Goal: Information Seeking & Learning: Learn about a topic

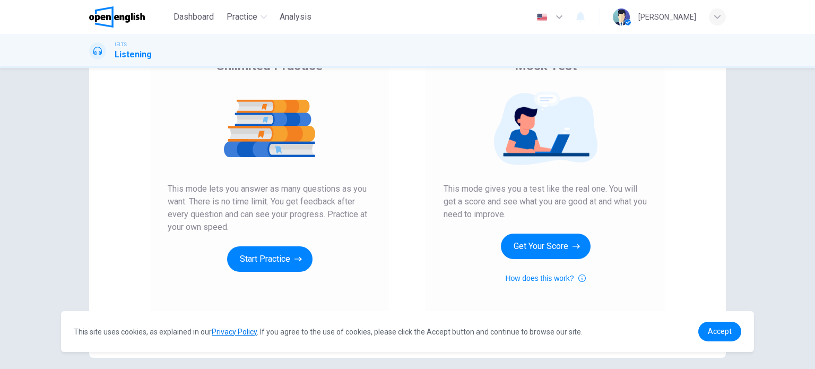
scroll to position [106, 0]
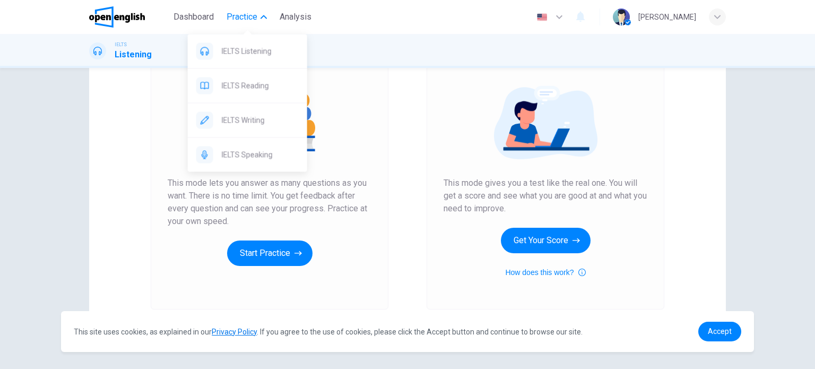
click at [253, 15] on span "Practice" at bounding box center [242, 17] width 31 height 13
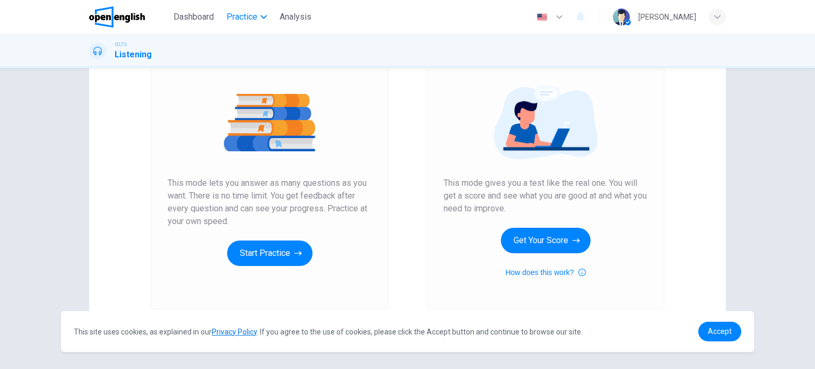
click at [249, 20] on span "Practice" at bounding box center [242, 17] width 31 height 13
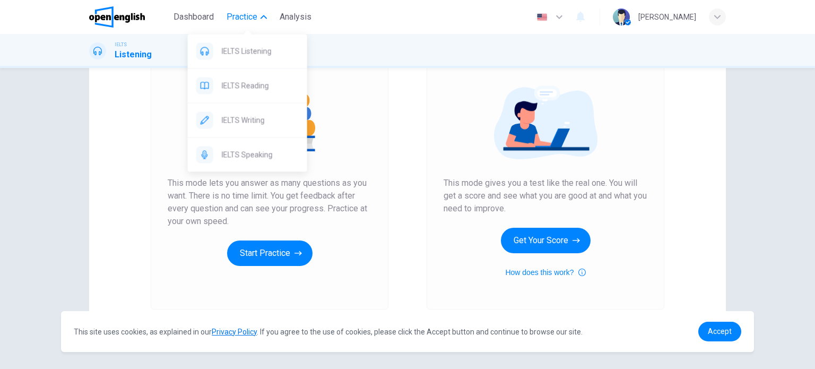
click at [251, 20] on span "Practice" at bounding box center [242, 17] width 31 height 13
click at [271, 73] on div "IELTS Reading" at bounding box center [247, 85] width 119 height 34
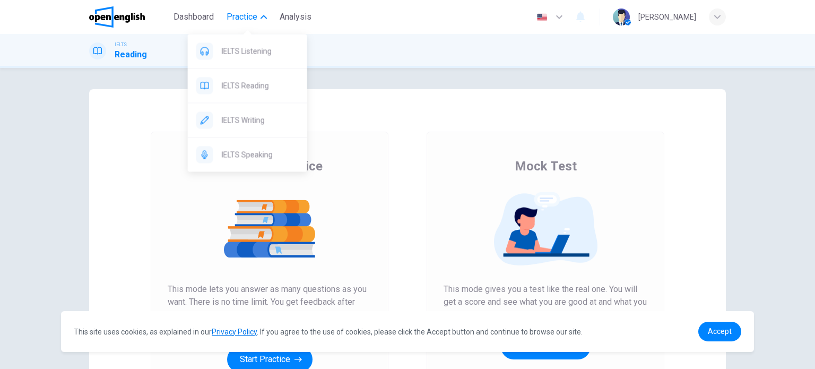
click at [265, 18] on icon "button" at bounding box center [264, 17] width 6 height 6
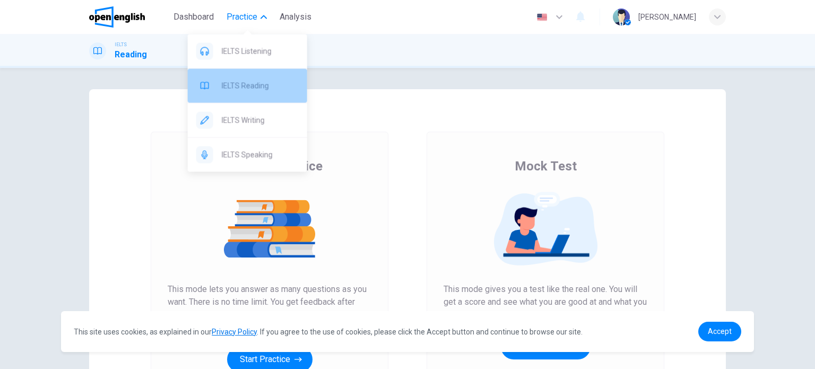
click at [262, 85] on span "IELTS Reading" at bounding box center [260, 85] width 77 height 13
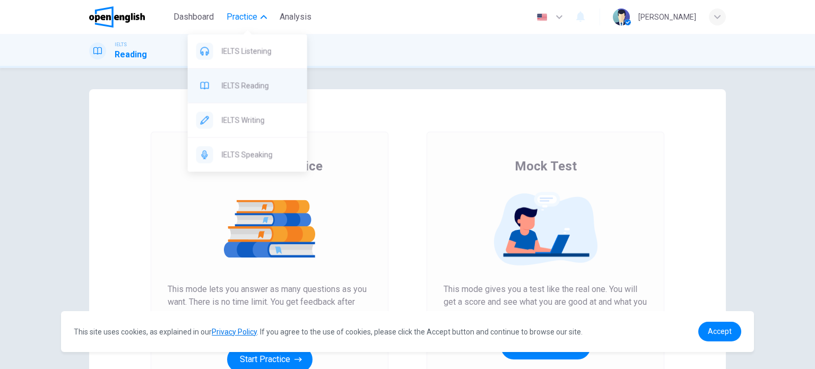
click at [263, 83] on span "IELTS Reading" at bounding box center [260, 85] width 77 height 13
click at [254, 19] on span "Practice" at bounding box center [242, 17] width 31 height 13
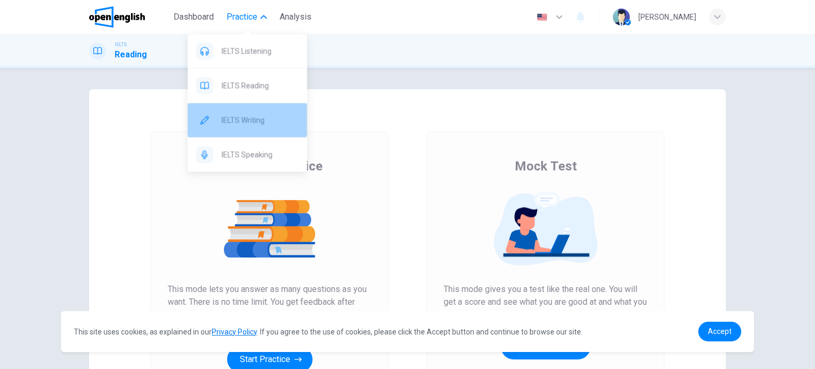
click at [271, 132] on div "IELTS Writing" at bounding box center [247, 120] width 119 height 34
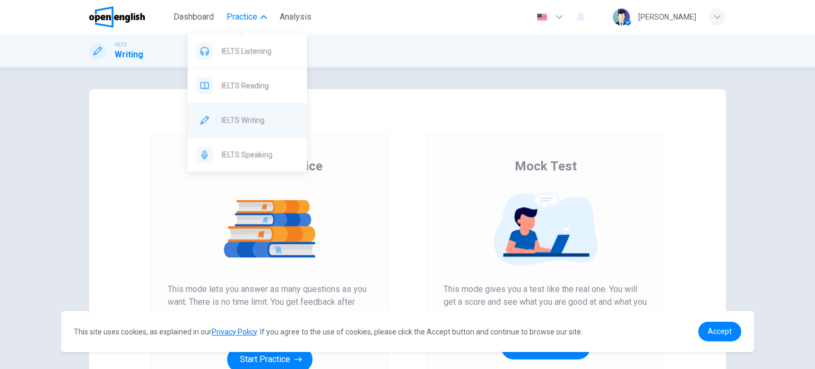
click at [267, 127] on div "IELTS Writing" at bounding box center [247, 120] width 119 height 34
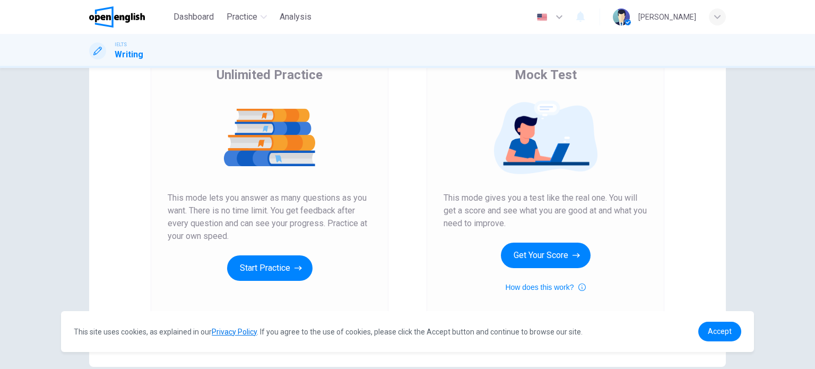
scroll to position [106, 0]
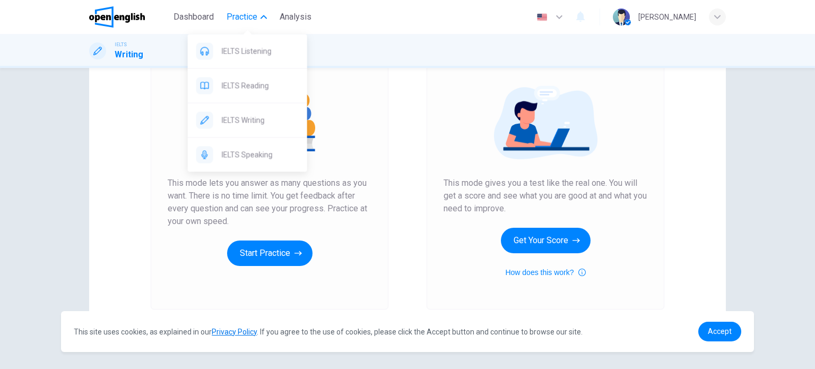
click at [269, 17] on button "Practice" at bounding box center [246, 16] width 49 height 19
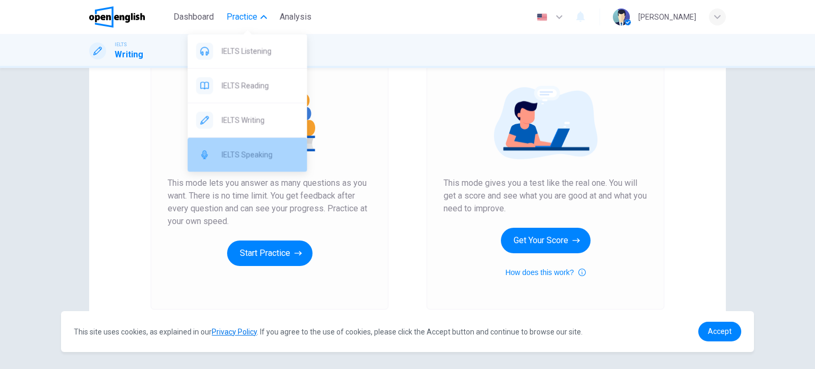
click at [278, 150] on span "IELTS Speaking" at bounding box center [260, 154] width 77 height 13
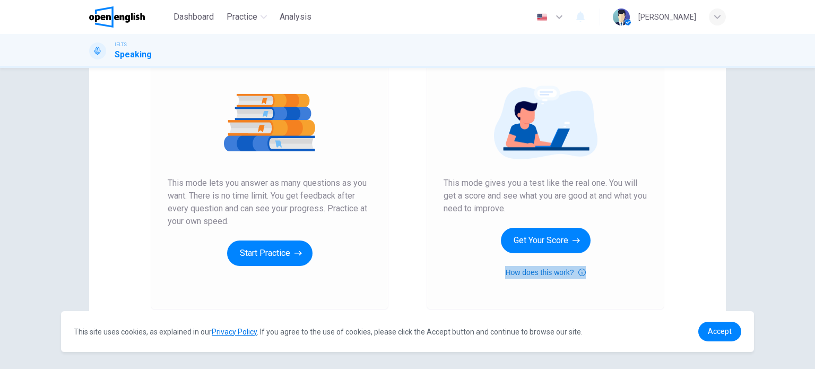
click at [574, 274] on button "How does this work?" at bounding box center [545, 272] width 80 height 13
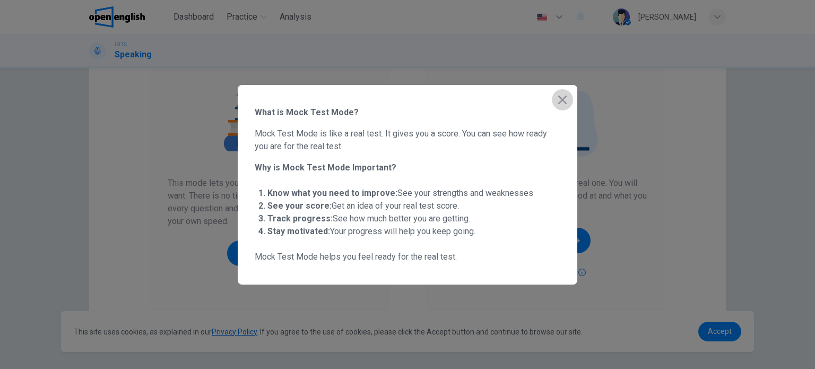
click at [567, 99] on icon "button" at bounding box center [562, 99] width 13 height 13
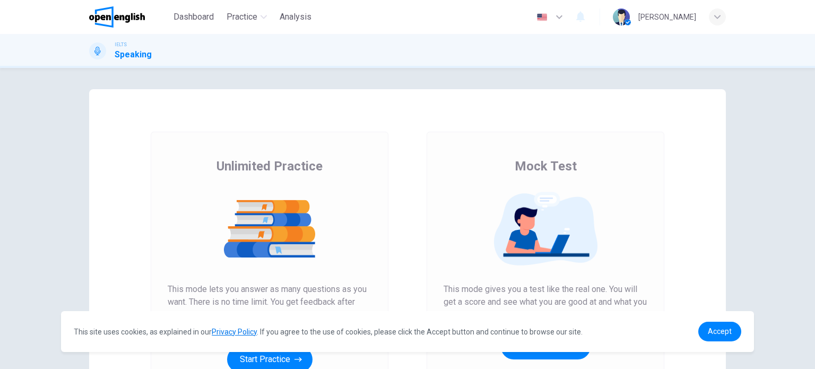
click at [244, 27] on div "Dashboard Practice Analysis" at bounding box center [202, 16] width 227 height 21
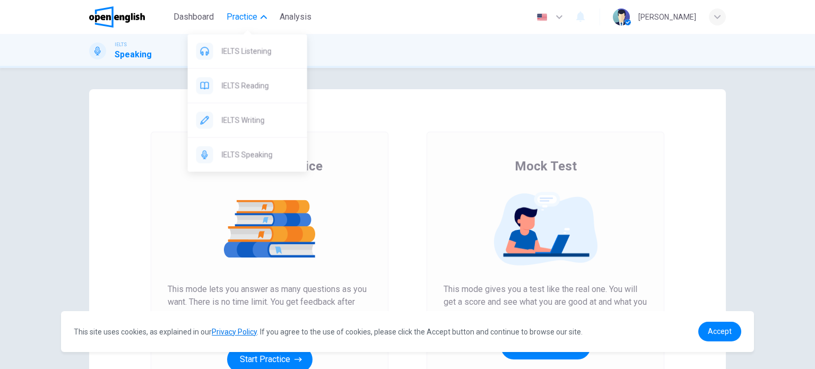
click at [240, 18] on span "Practice" at bounding box center [242, 17] width 31 height 13
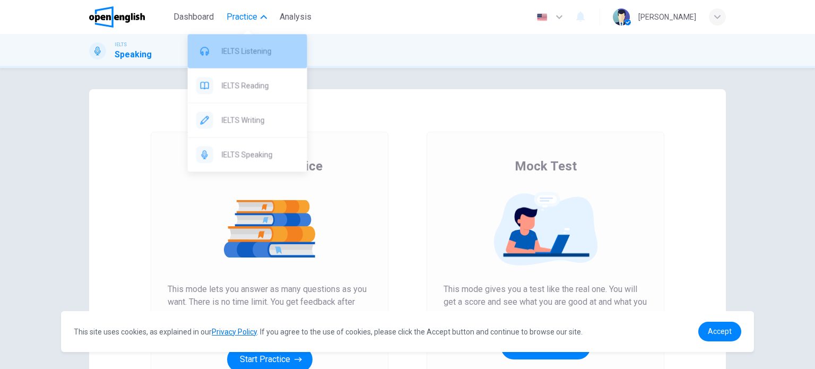
click at [257, 44] on div "IELTS Listening" at bounding box center [247, 51] width 119 height 34
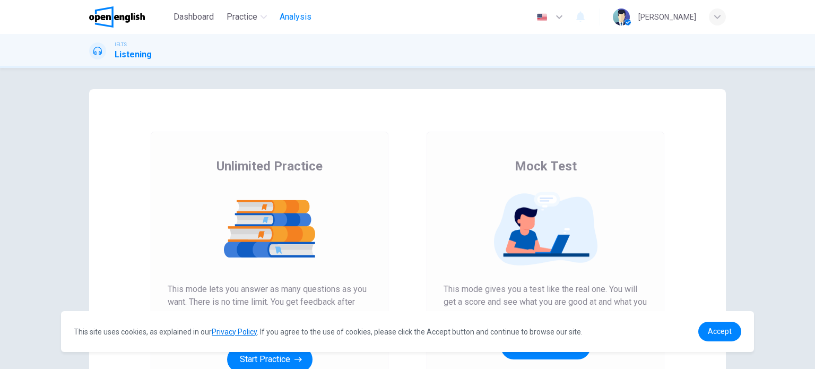
click at [293, 21] on span "Analysis" at bounding box center [296, 17] width 32 height 13
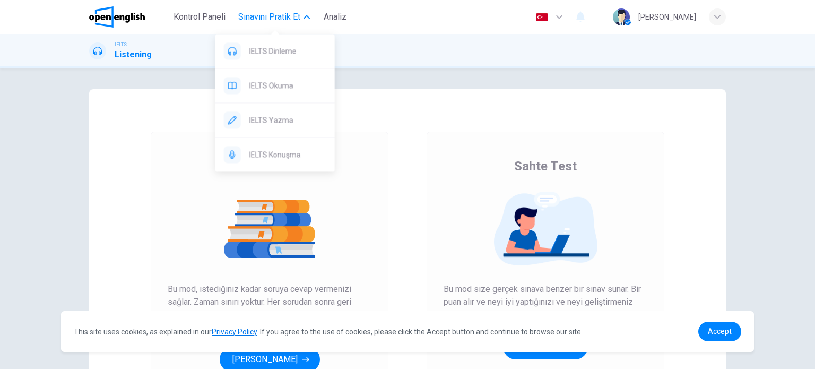
click at [281, 16] on span "Sınavını Pratik Et" at bounding box center [269, 17] width 62 height 13
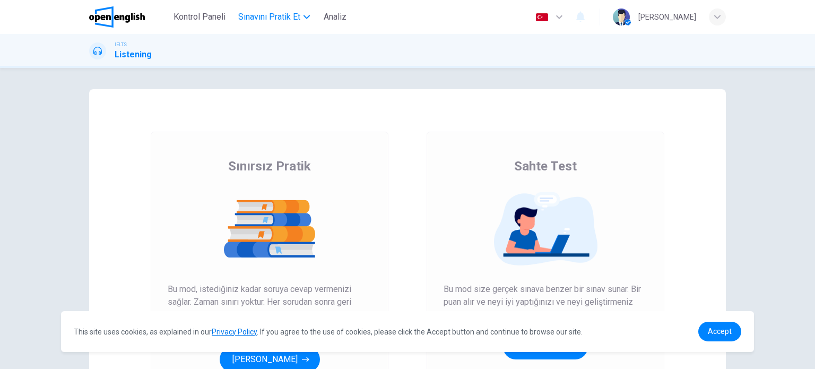
click at [281, 18] on span "Sınavını Pratik Et" at bounding box center [269, 17] width 62 height 13
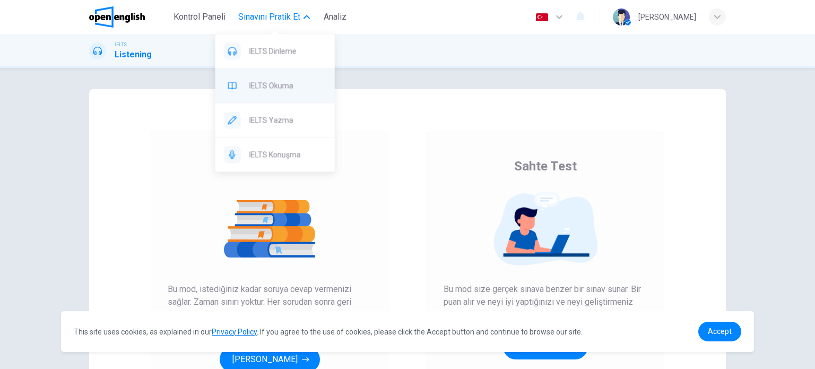
click at [311, 99] on div "IELTS Okuma" at bounding box center [274, 85] width 119 height 34
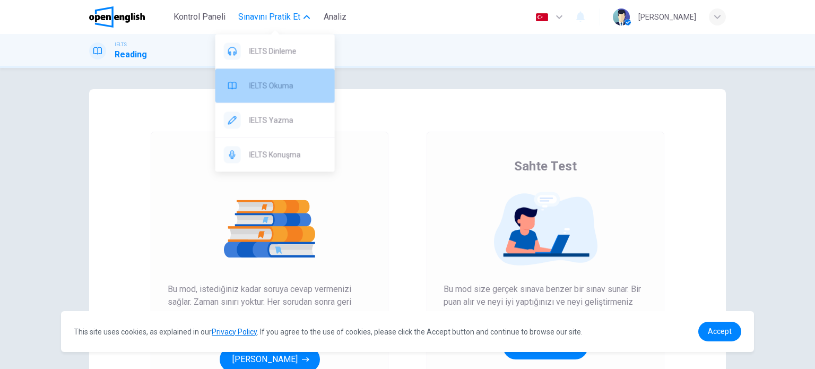
click at [311, 99] on div "IELTS Okuma" at bounding box center [274, 85] width 119 height 34
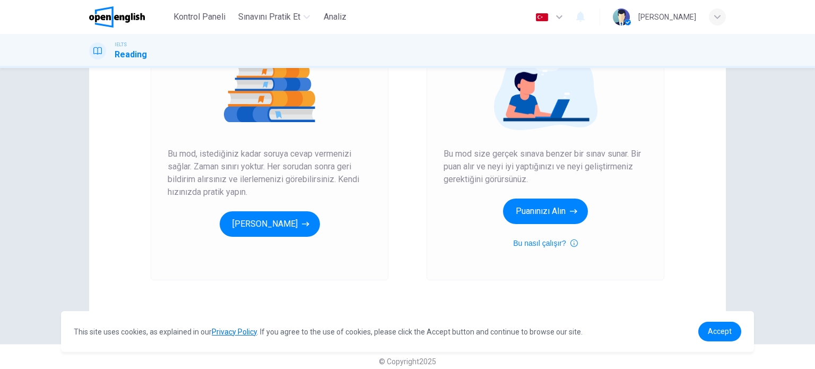
scroll to position [144, 0]
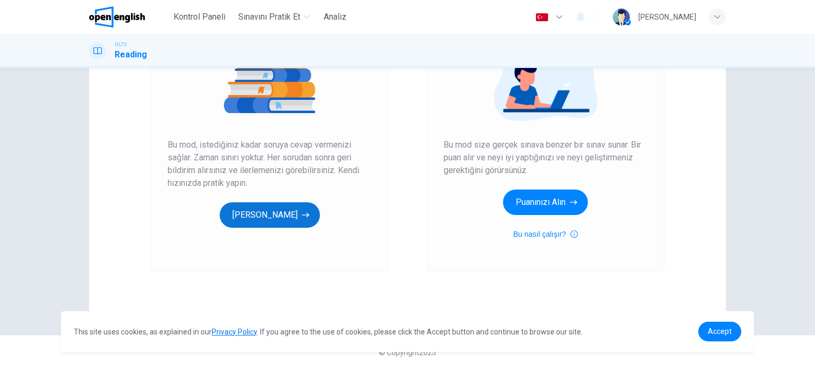
click at [274, 212] on button "Pratik Yapmaya Başlayın" at bounding box center [270, 214] width 100 height 25
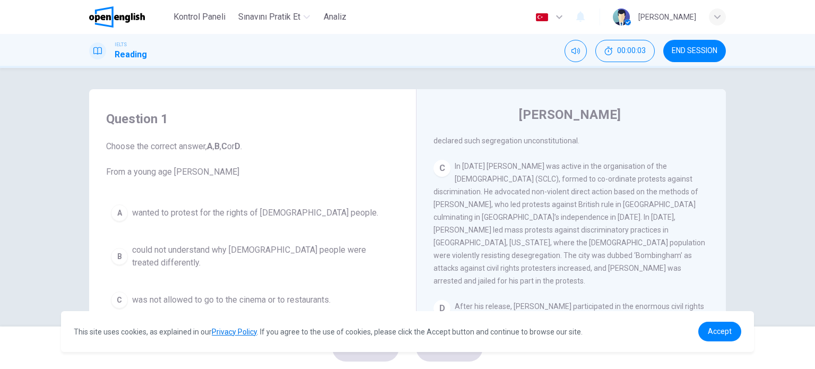
scroll to position [531, 0]
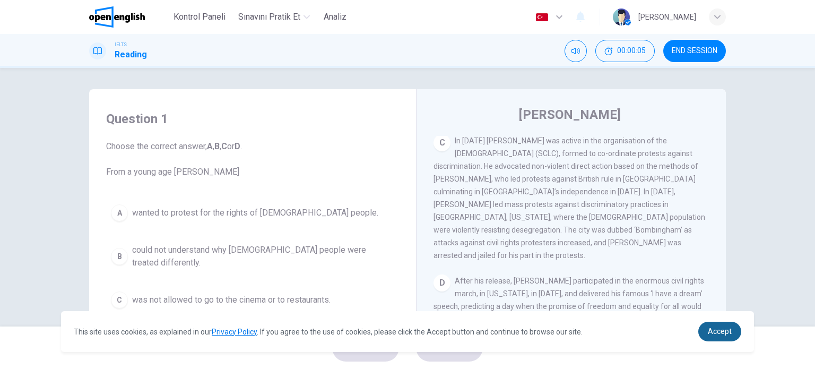
click at [735, 327] on link "Accept" at bounding box center [720, 332] width 43 height 20
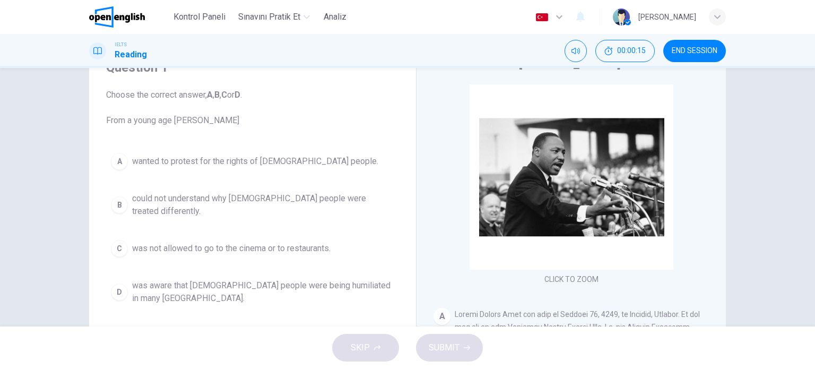
scroll to position [53, 0]
